Goal: Task Accomplishment & Management: Manage account settings

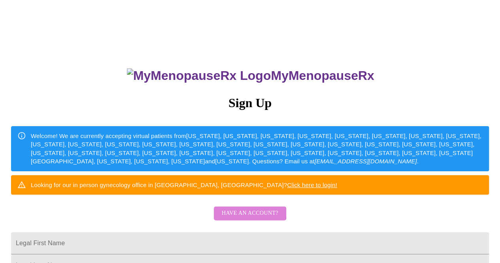
click at [240, 218] on span "Have an account?" at bounding box center [250, 213] width 57 height 10
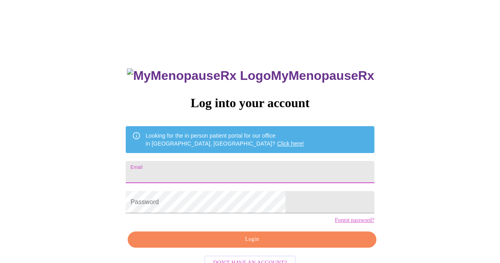
click at [212, 164] on input "Email" at bounding box center [250, 172] width 248 height 22
type input "amyenanouski@gmail.com"
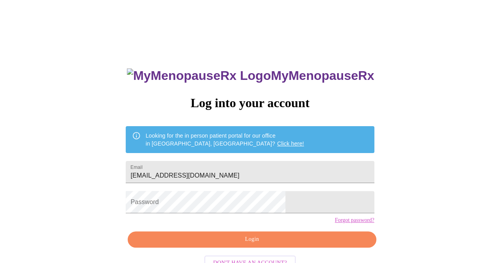
click at [335, 223] on link "Forgot password?" at bounding box center [355, 220] width 40 height 6
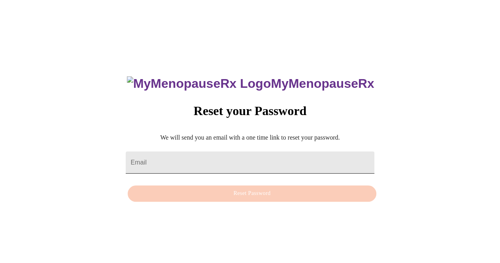
click at [228, 157] on input "Email" at bounding box center [250, 162] width 248 height 22
type input "amyenanouski@gmail.com"
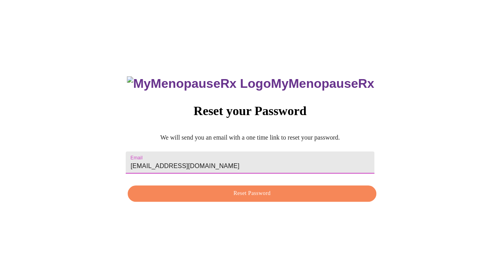
click at [235, 194] on span "Reset Password" at bounding box center [252, 194] width 230 height 10
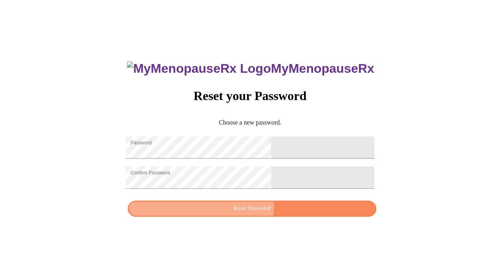
click at [250, 212] on span "Reset Password" at bounding box center [252, 209] width 230 height 10
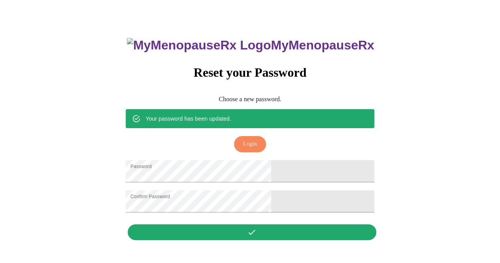
click at [251, 139] on span "Login" at bounding box center [250, 144] width 14 height 10
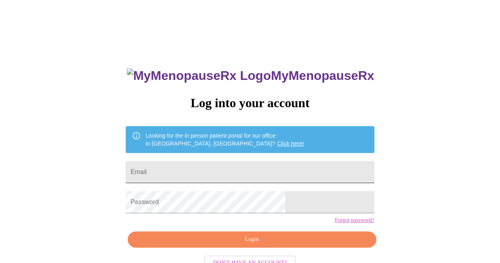
click at [200, 172] on input "Email" at bounding box center [250, 172] width 248 height 22
type input "amyenanouski@gmail.com"
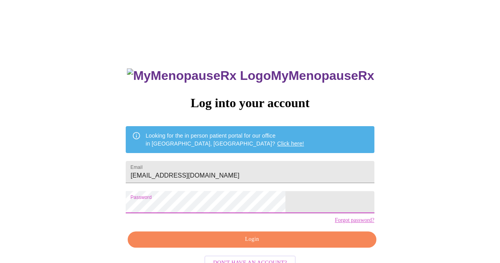
click at [250, 244] on span "Login" at bounding box center [252, 239] width 230 height 10
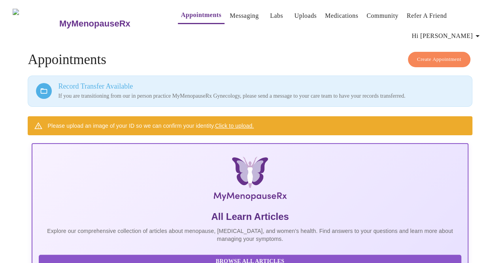
click at [181, 15] on link "Appointments" at bounding box center [201, 14] width 40 height 11
click at [239, 123] on link "Click to upload." at bounding box center [234, 126] width 39 height 6
